Goal: Contribute content: Contribute content

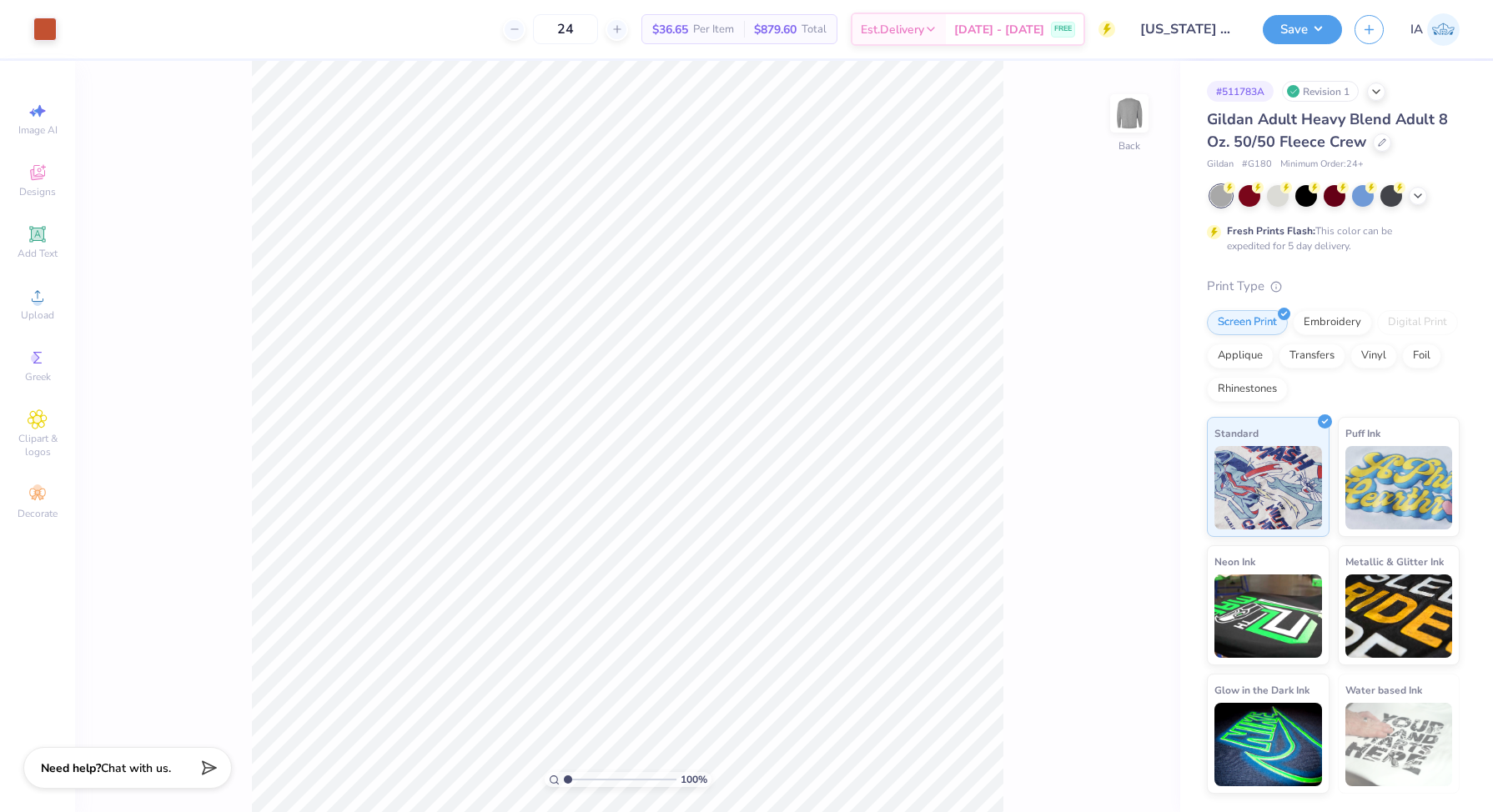
click at [45, 4] on div "Art colors" at bounding box center [28, 29] width 56 height 58
click at [49, 28] on div at bounding box center [44, 27] width 23 height 23
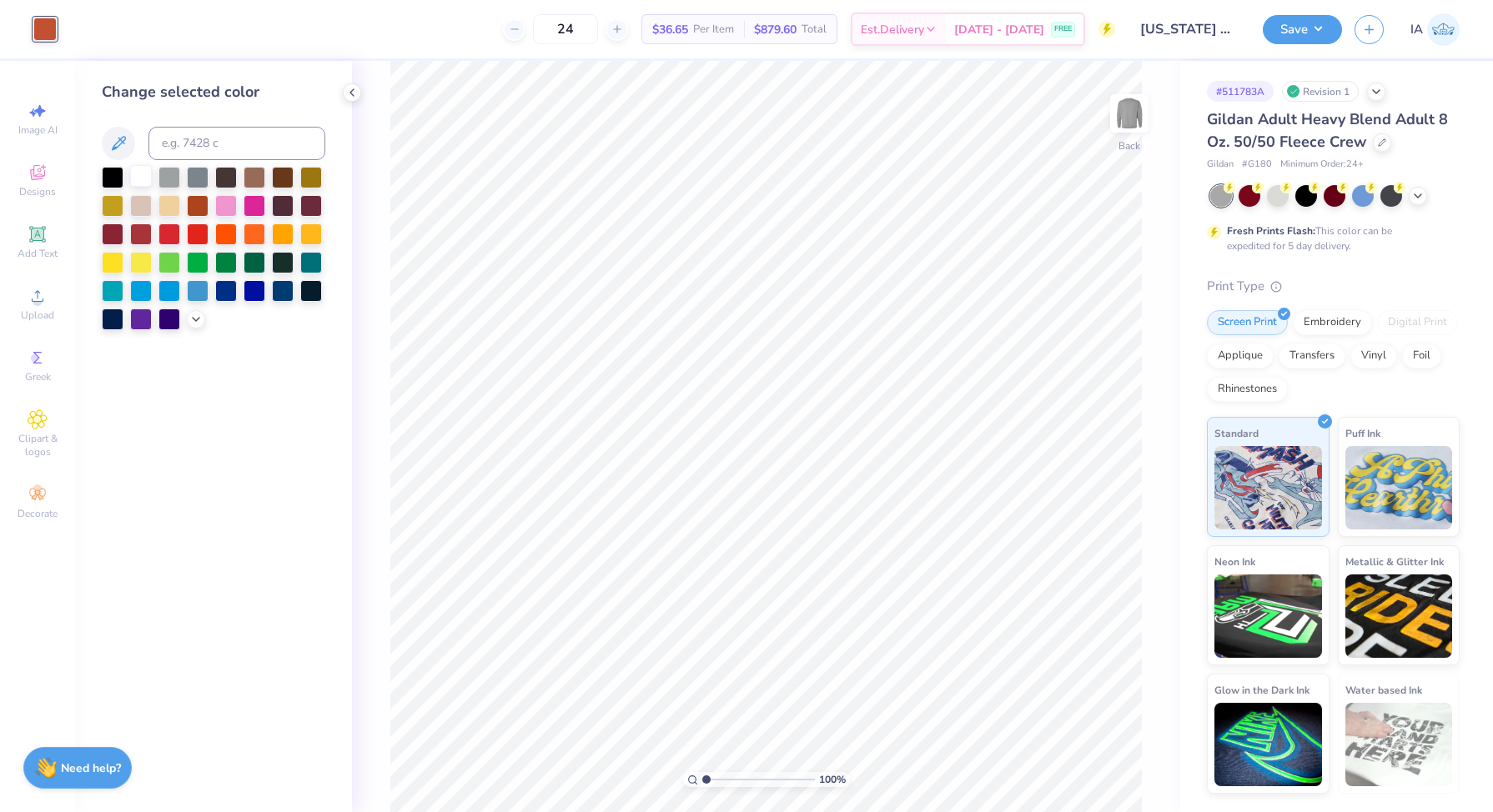
click at [133, 183] on div at bounding box center [140, 176] width 21 height 21
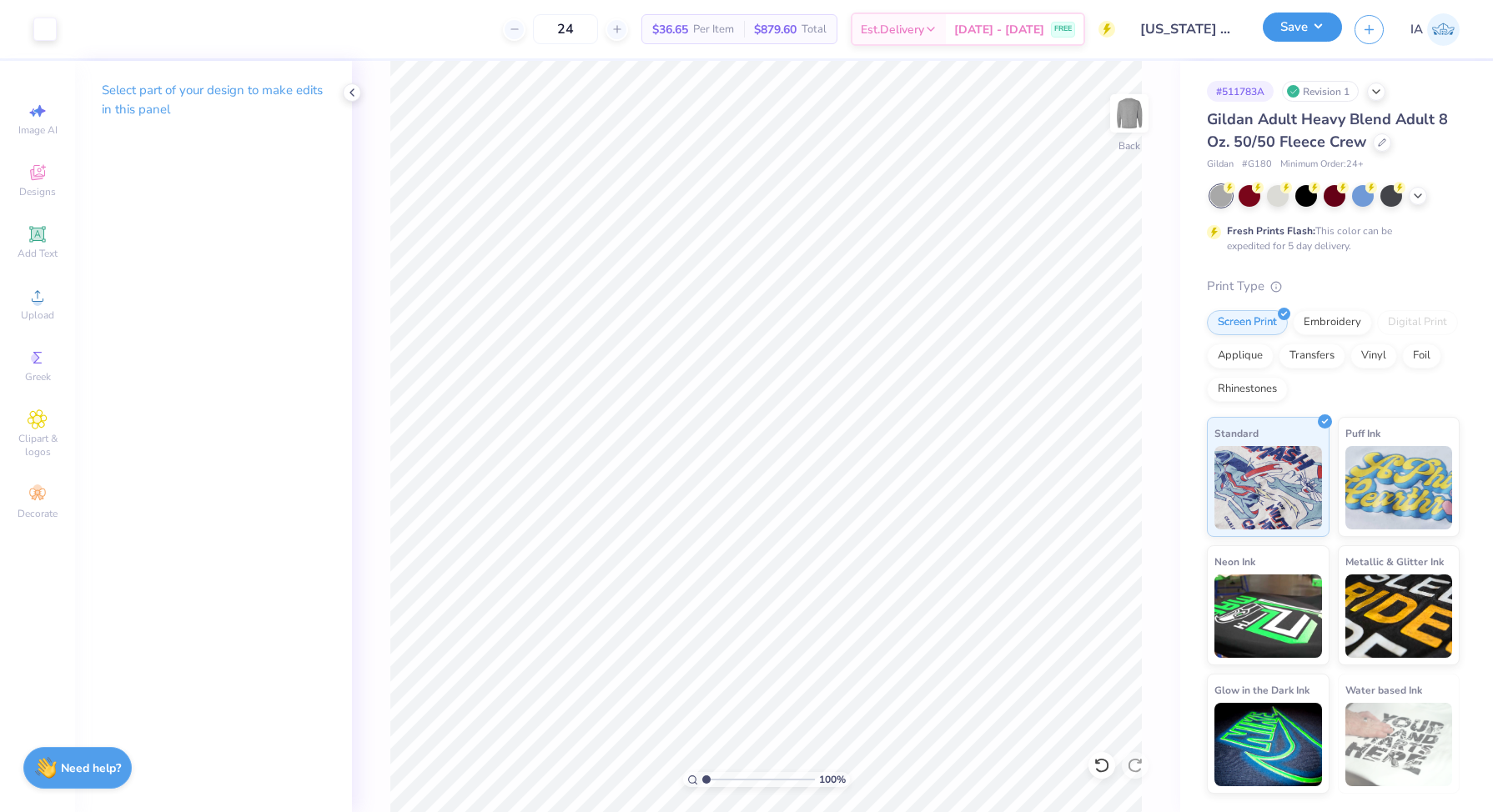
click at [1290, 27] on button "Save" at bounding box center [1302, 27] width 79 height 29
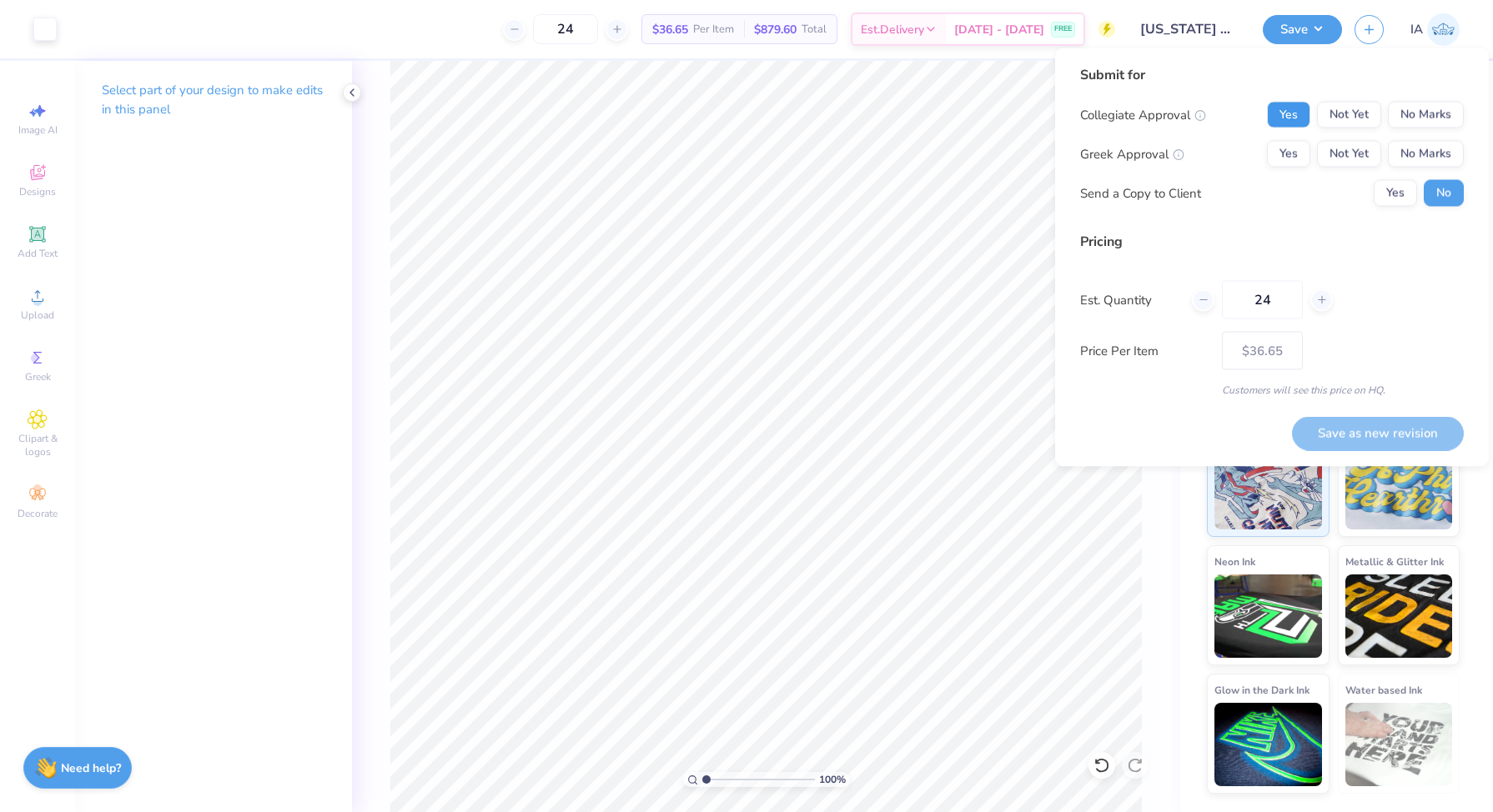
click at [1282, 122] on button "Yes" at bounding box center [1288, 114] width 44 height 26
click at [1284, 146] on button "Yes" at bounding box center [1288, 154] width 44 height 26
click at [1405, 195] on button "Yes" at bounding box center [1395, 193] width 44 height 26
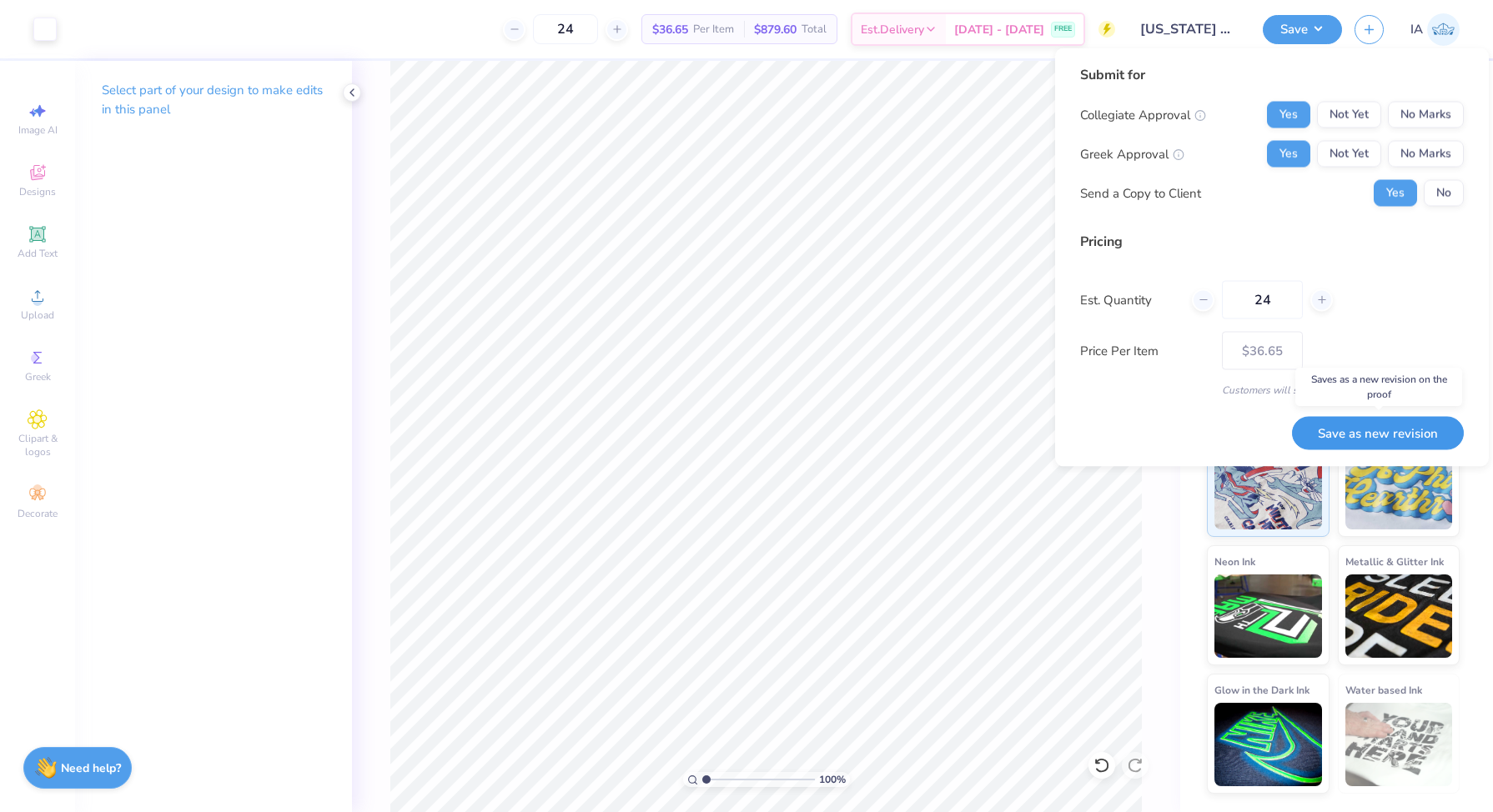
click at [1394, 428] on button "Save as new revision" at bounding box center [1377, 433] width 171 height 34
type input "$36.65"
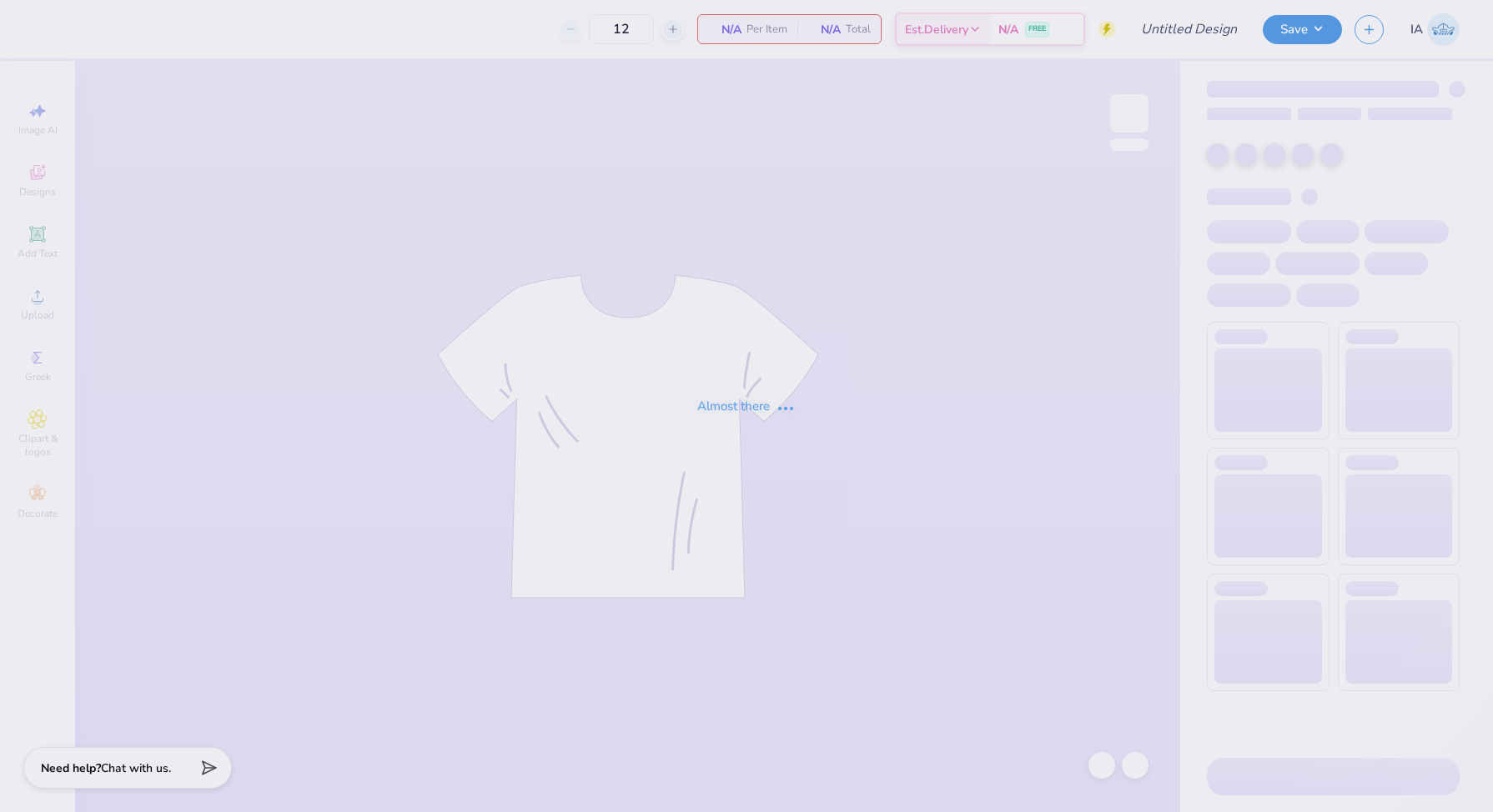
type input "[US_STATE] Zeta Set"
type input "24"
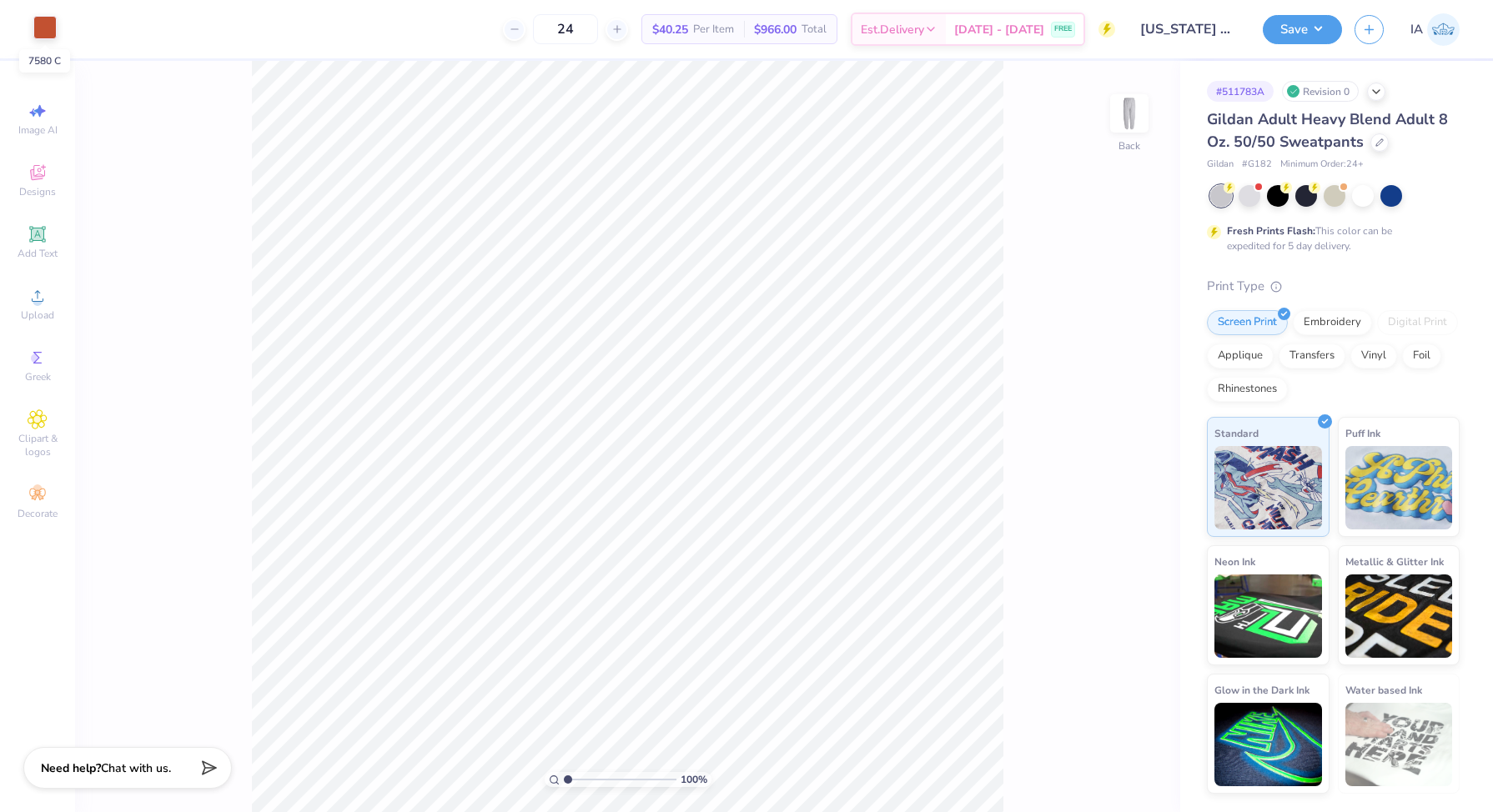
click at [50, 37] on div at bounding box center [44, 27] width 23 height 23
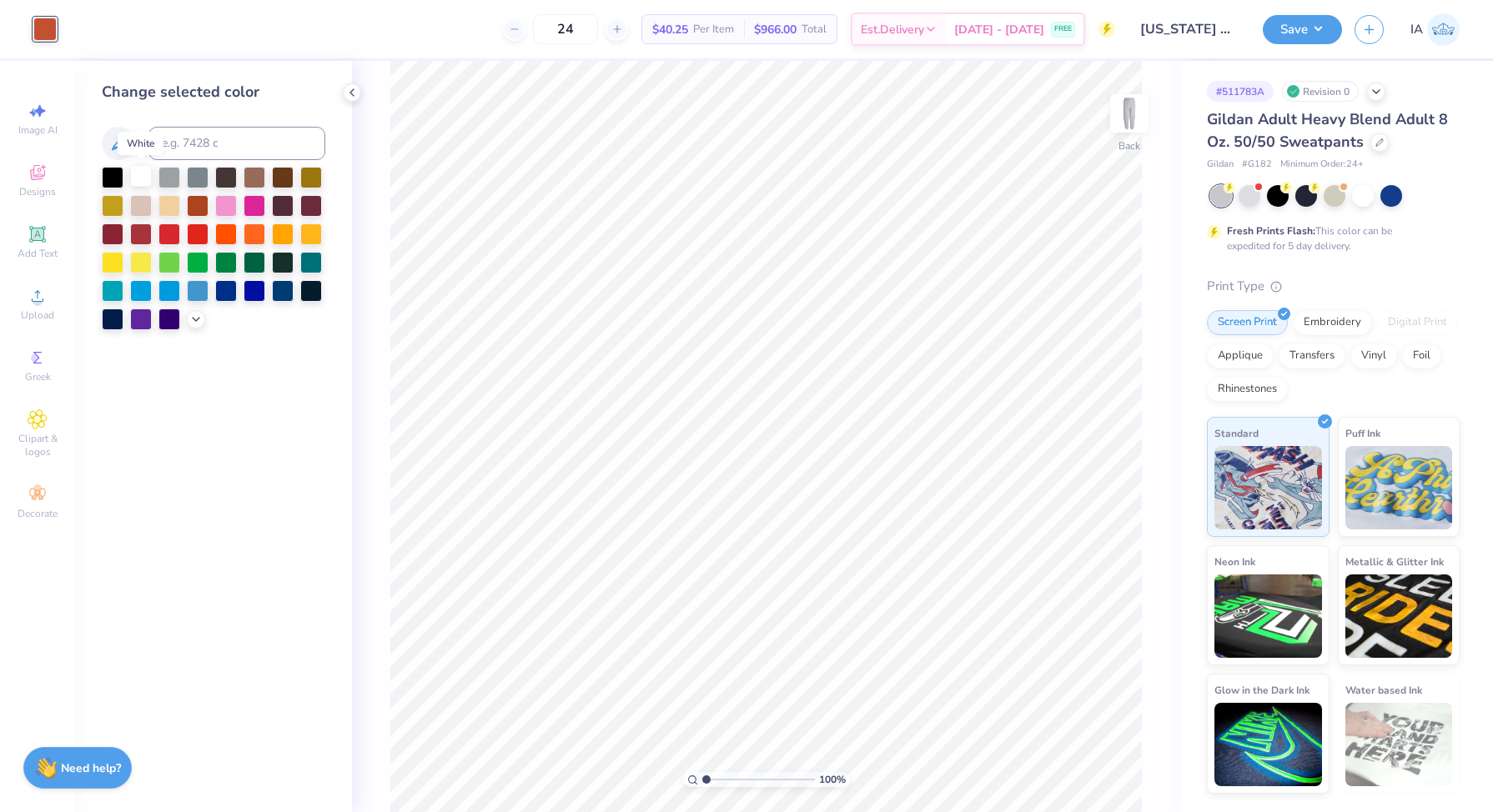
click at [135, 177] on div at bounding box center [140, 176] width 21 height 21
click at [1322, 31] on button "Save" at bounding box center [1302, 27] width 79 height 29
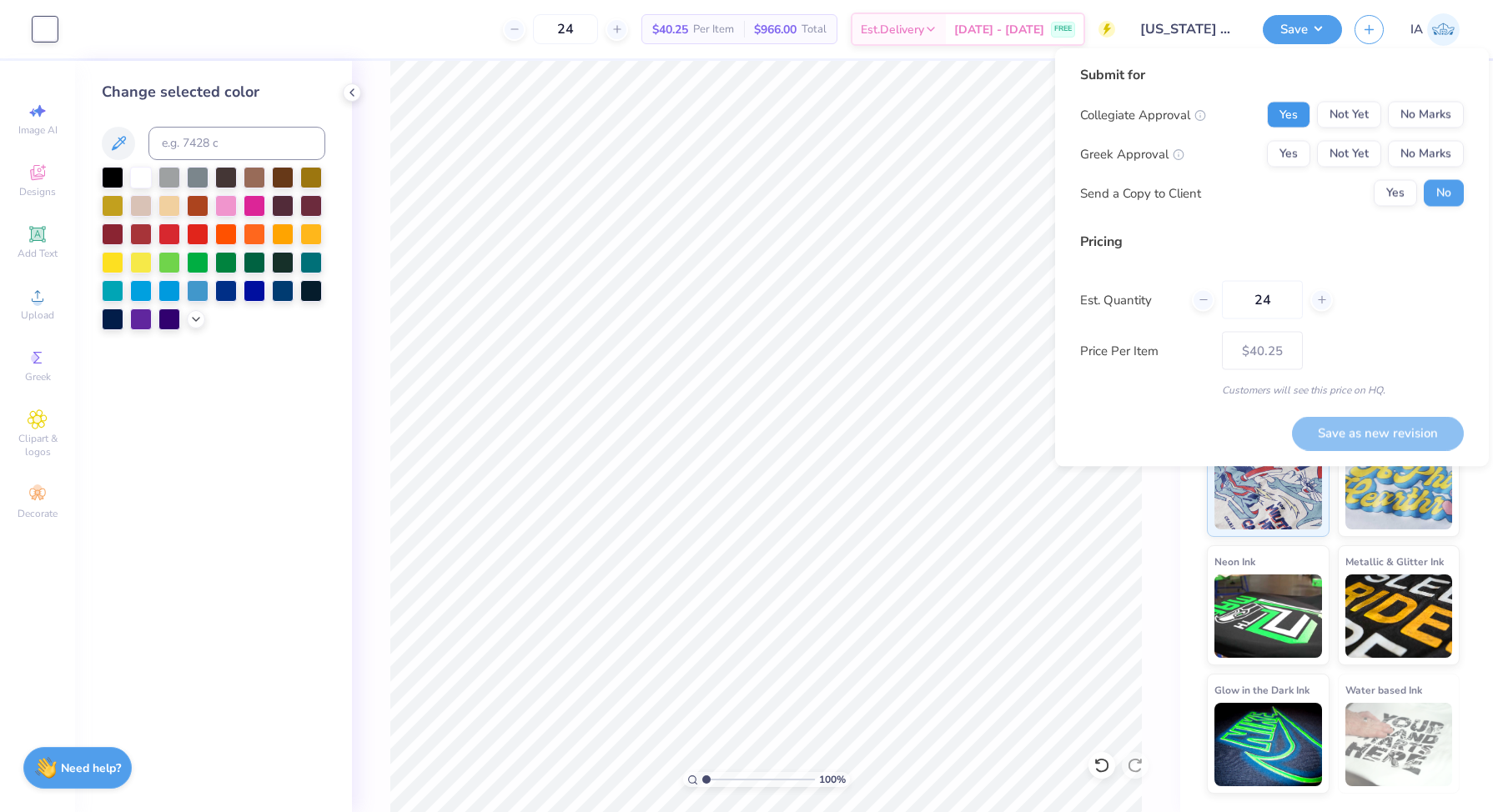
click at [1282, 124] on button "Yes" at bounding box center [1288, 114] width 44 height 26
click at [1282, 152] on button "Yes" at bounding box center [1288, 154] width 44 height 26
click at [1402, 185] on button "Yes" at bounding box center [1395, 193] width 44 height 26
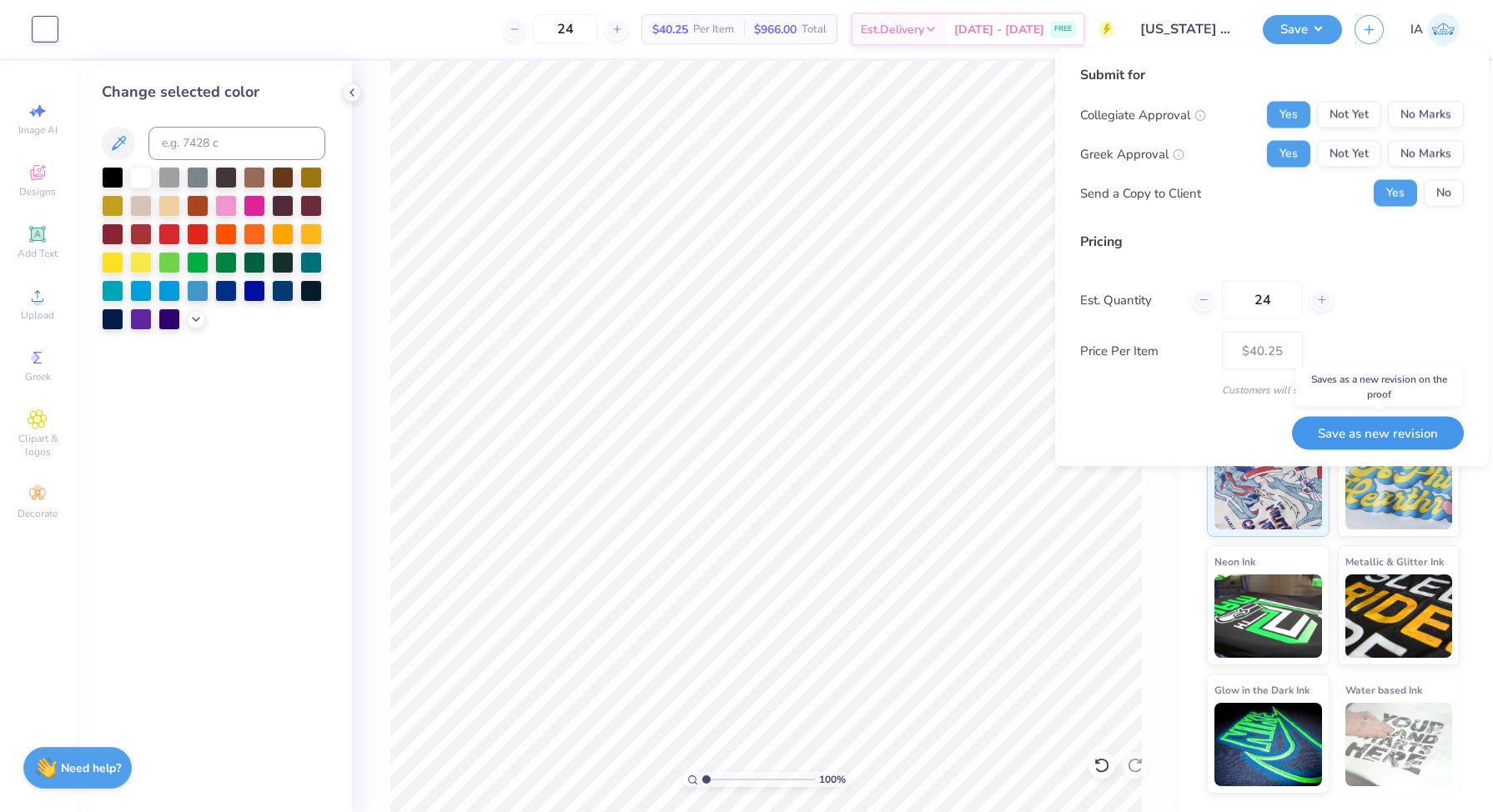
click at [1380, 423] on button "Save as new revision" at bounding box center [1377, 433] width 171 height 34
type input "$40.25"
